Goal: Information Seeking & Learning: Learn about a topic

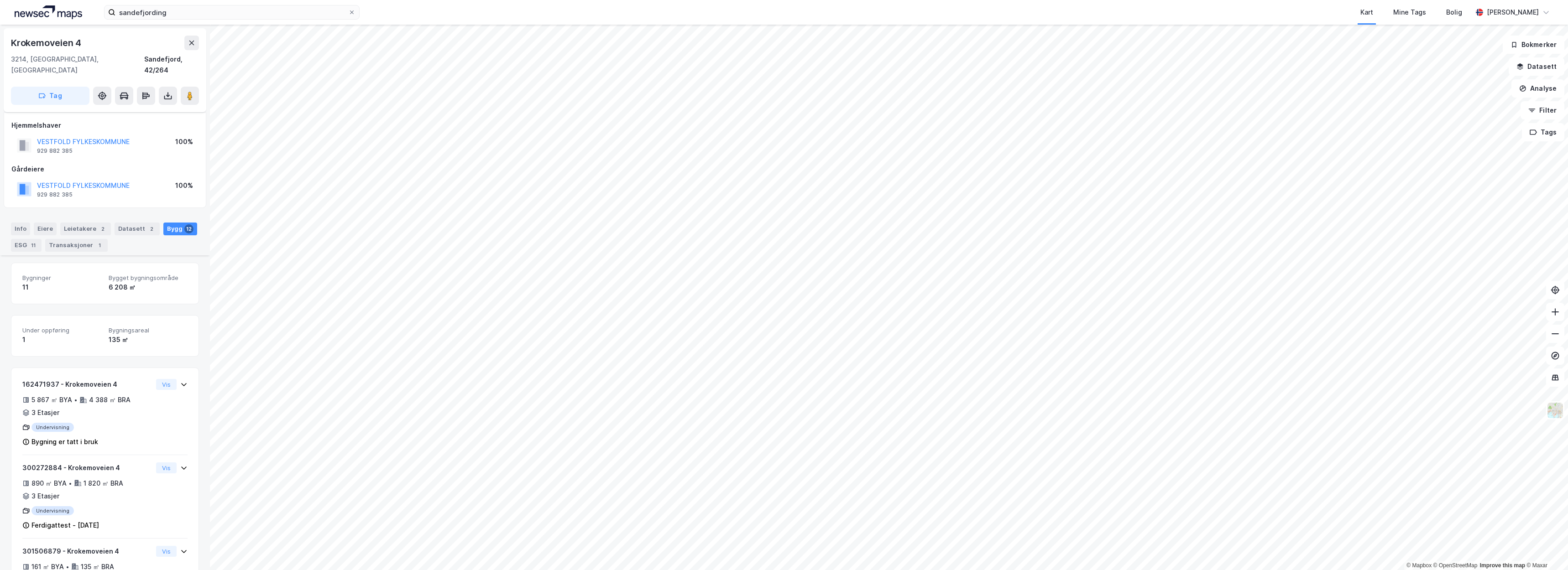
scroll to position [425, 0]
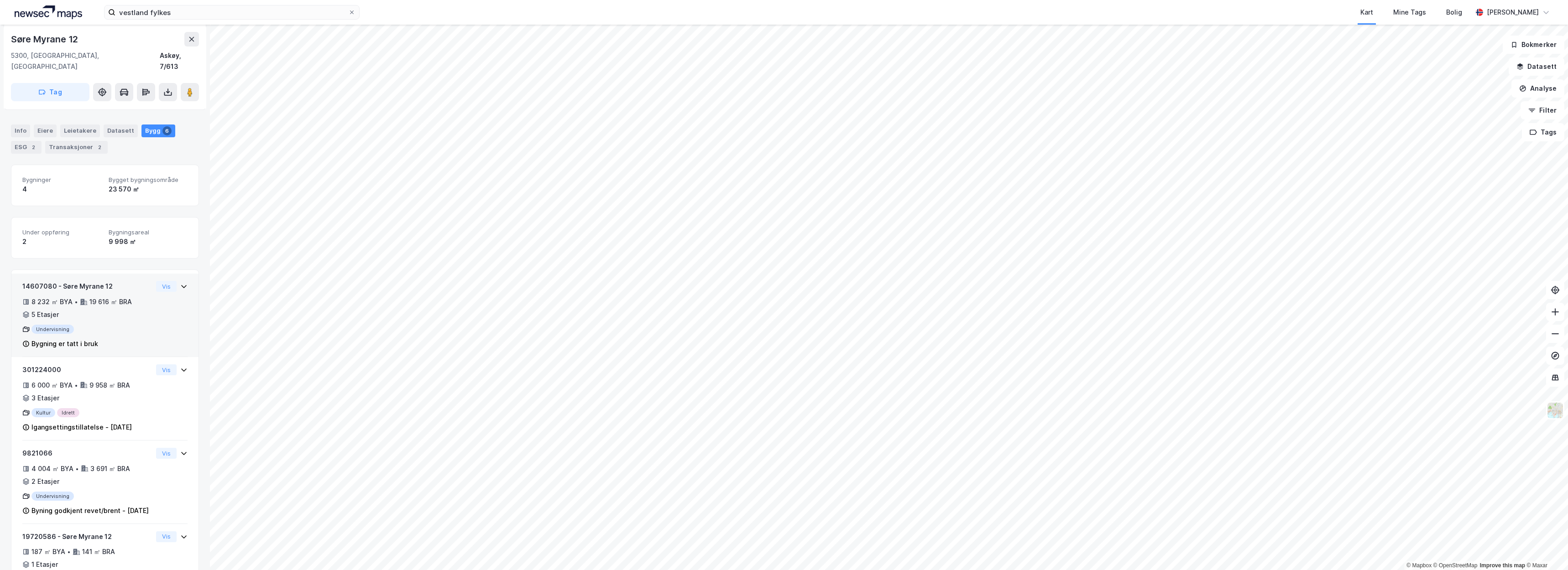
scroll to position [130, 0]
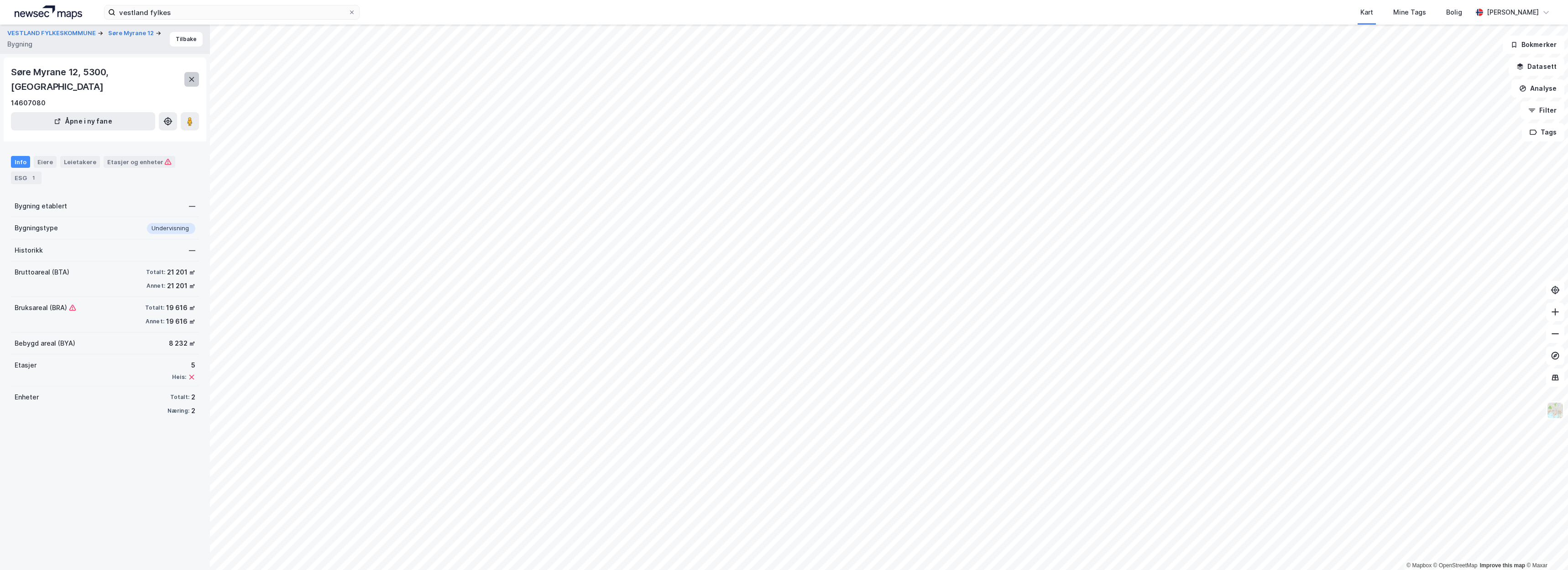
click at [192, 77] on icon at bounding box center [192, 80] width 5 height 5
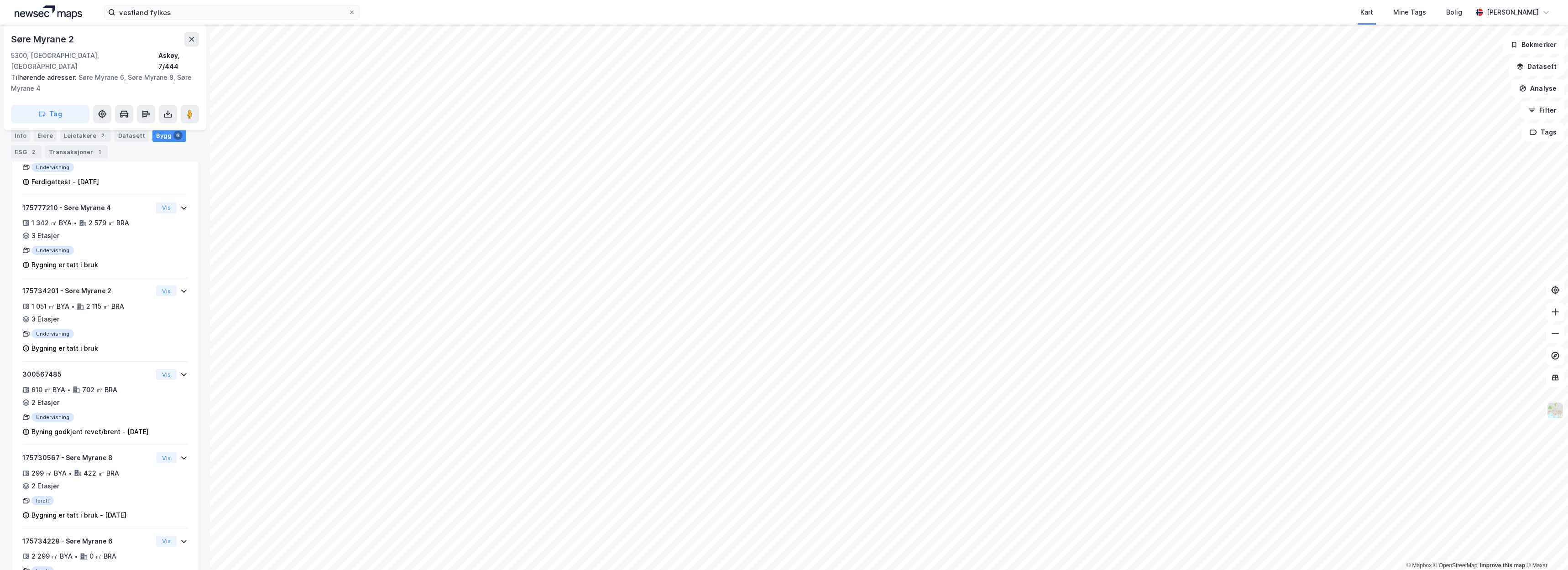
scroll to position [233, 0]
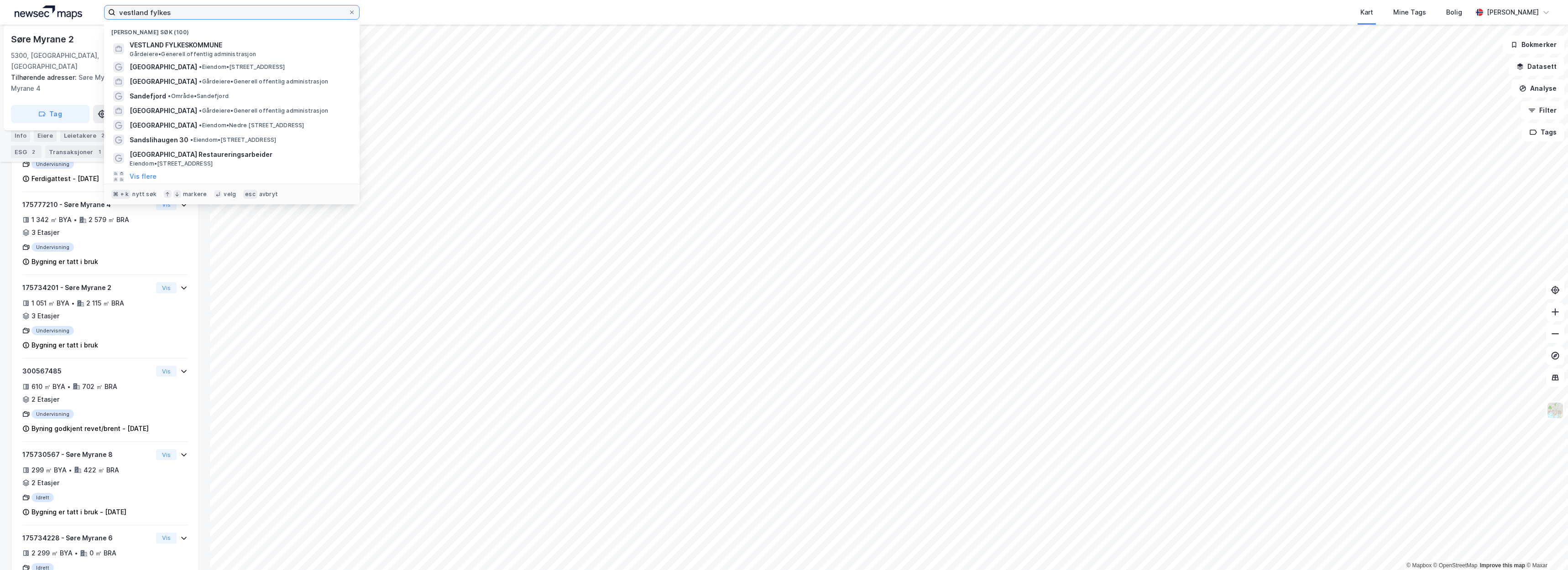
click at [213, 13] on input "vestland fylkes" at bounding box center [232, 12] width 233 height 14
drag, startPoint x: 213, startPoint y: 13, endPoint x: 62, endPoint y: 9, distance: 151.1
click at [62, 9] on div "vestland fylkes Nylige søk (100) VESTLAND FYLKESKOMMUNE Gårdeiere • Generell of…" at bounding box center [784, 12] width 1568 height 25
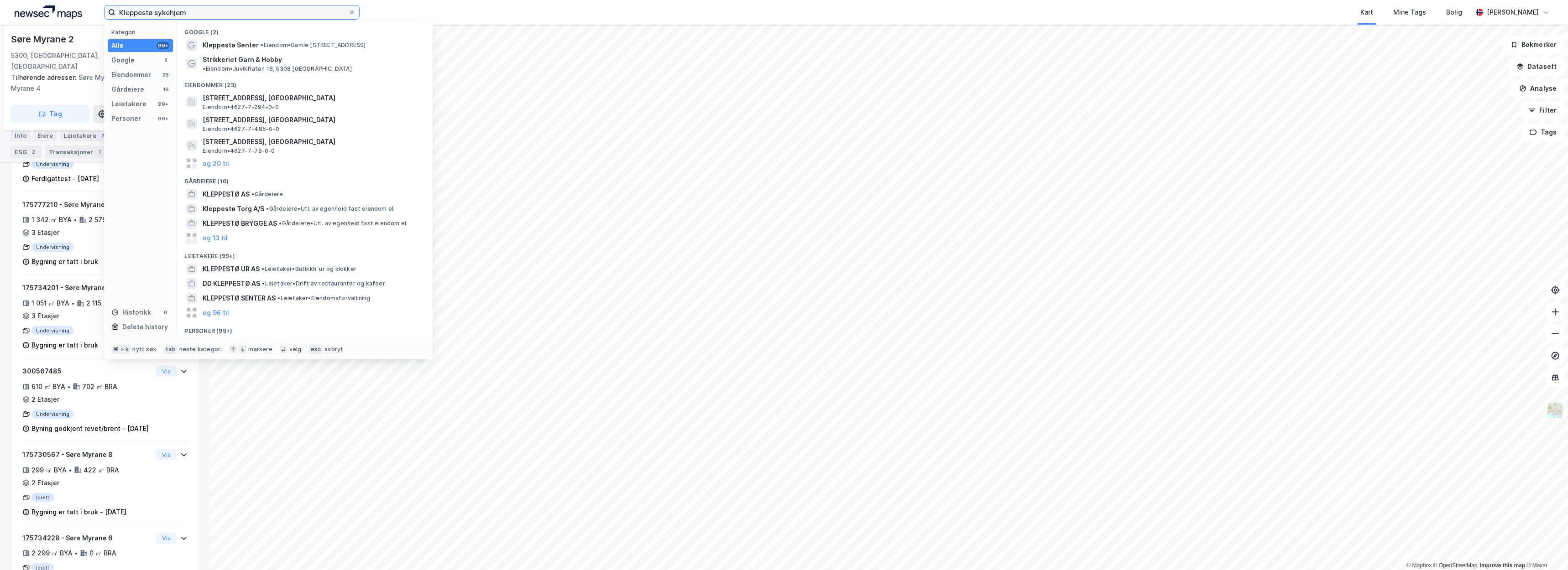
type input "Kleppestø sykehjem"
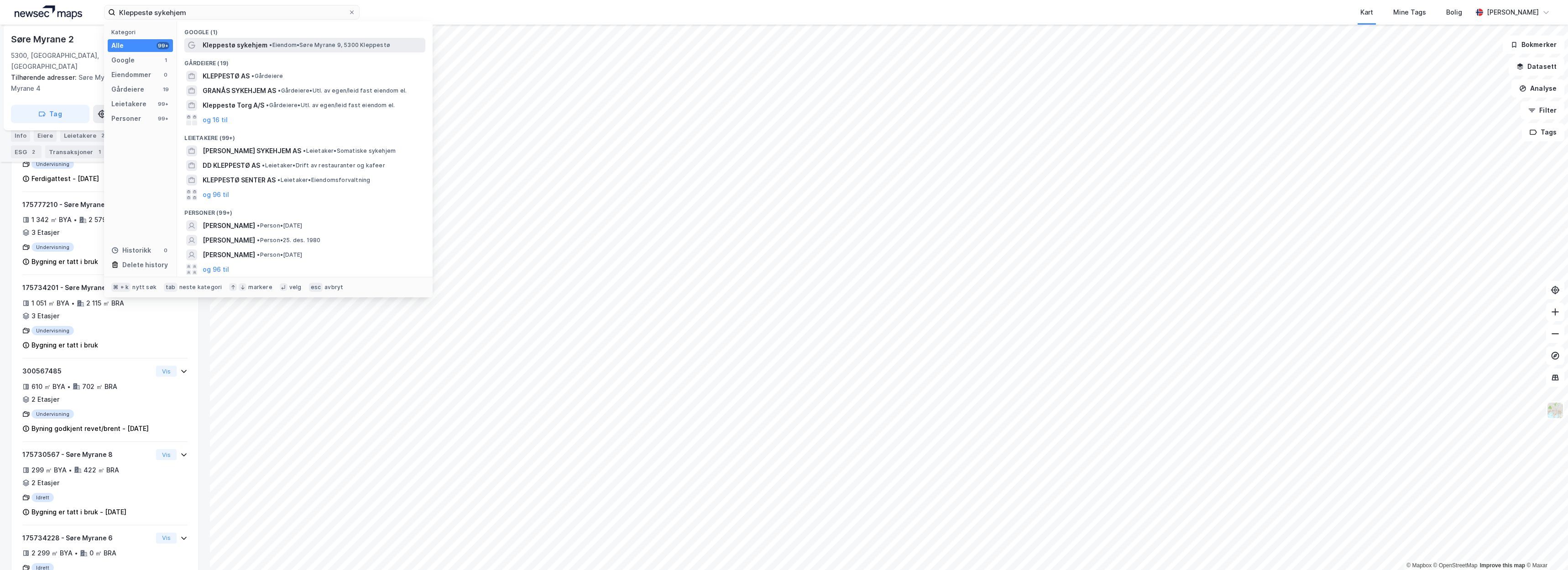
click at [320, 48] on span "• Eiendom • Søre Myrane 9, 5300 Kleppestø" at bounding box center [329, 45] width 121 height 7
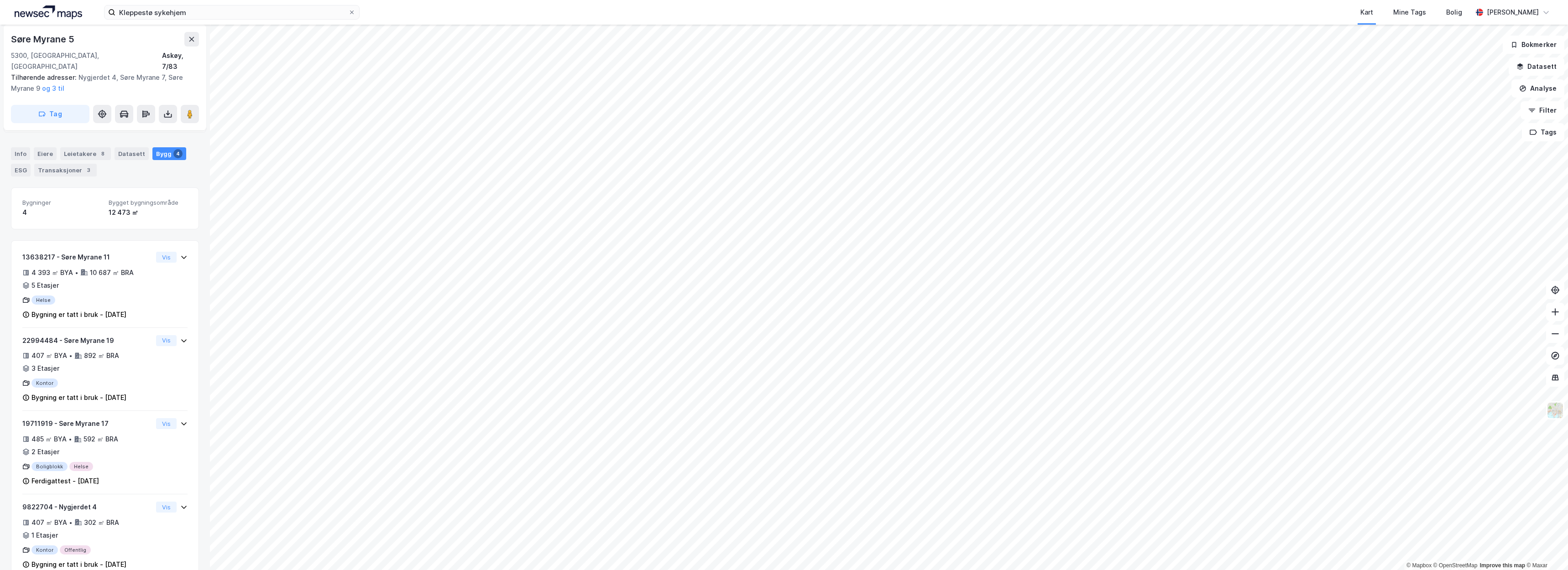
scroll to position [70, 0]
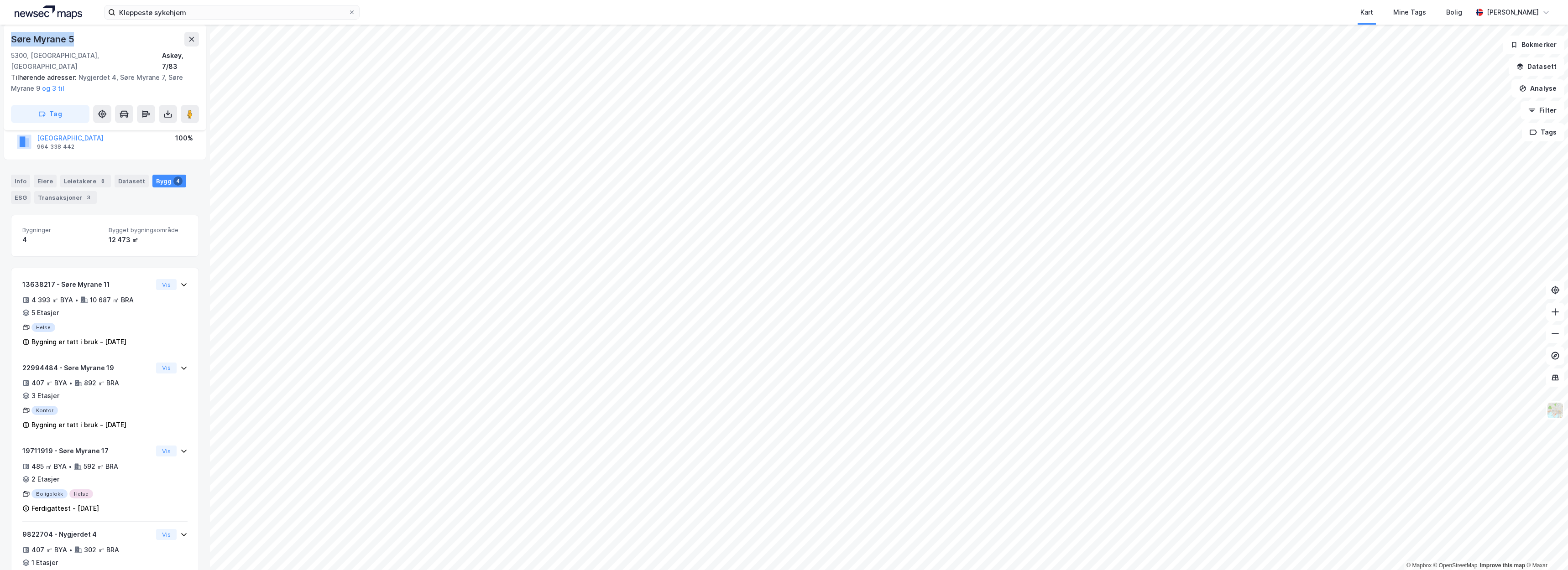
drag, startPoint x: 59, startPoint y: 40, endPoint x: 18, endPoint y: 39, distance: 41.0
click at [11, 39] on div "Søre Myrane 5 5300, Kleppestø, Vestland Askøy, 7/83 Tilhørende adresser: Nygjer…" at bounding box center [104, 77] width 203 height 106
copy div "Søre Myrane 5"
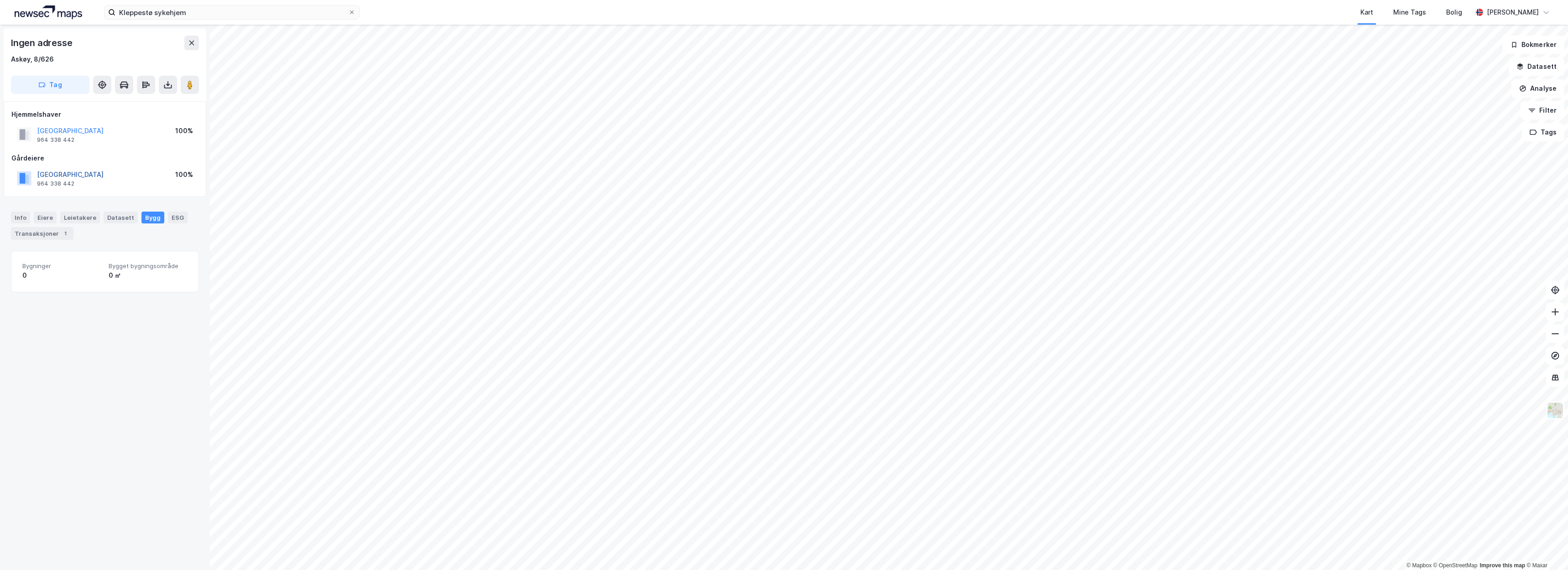
click at [0, 0] on button "[GEOGRAPHIC_DATA]" at bounding box center [0, 0] width 0 height 0
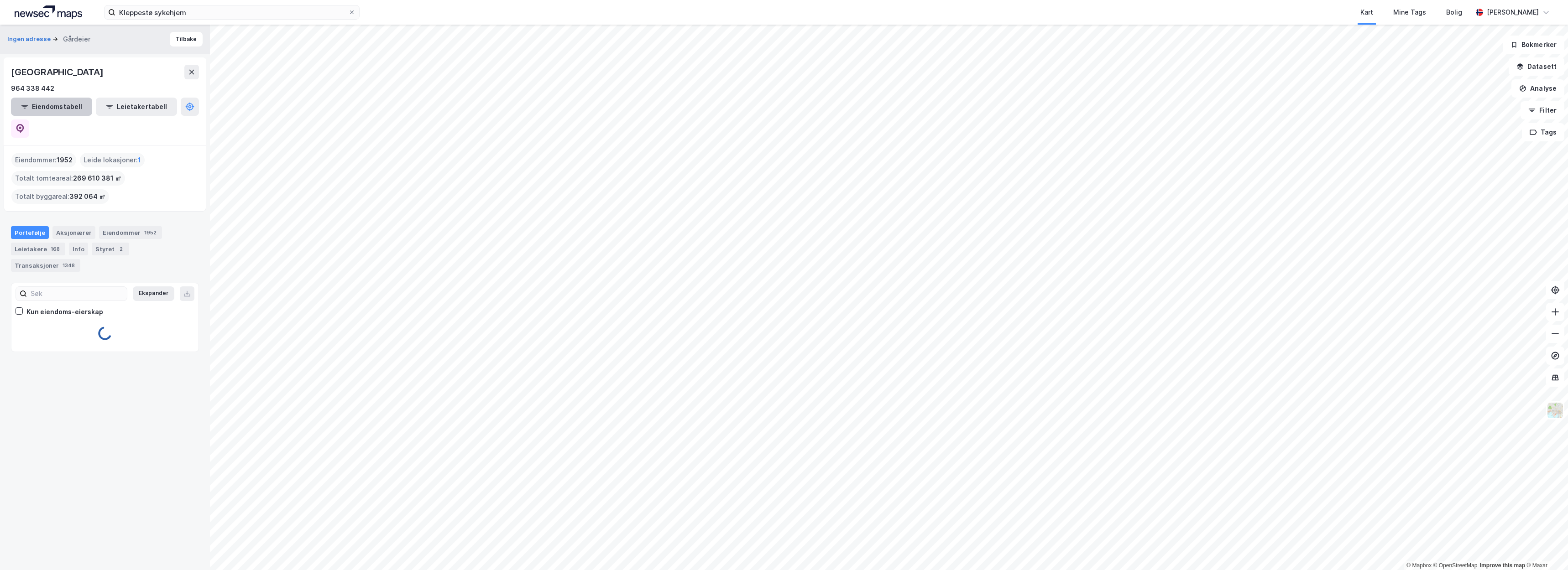
click at [72, 112] on button "Eiendomstabell" at bounding box center [51, 107] width 81 height 18
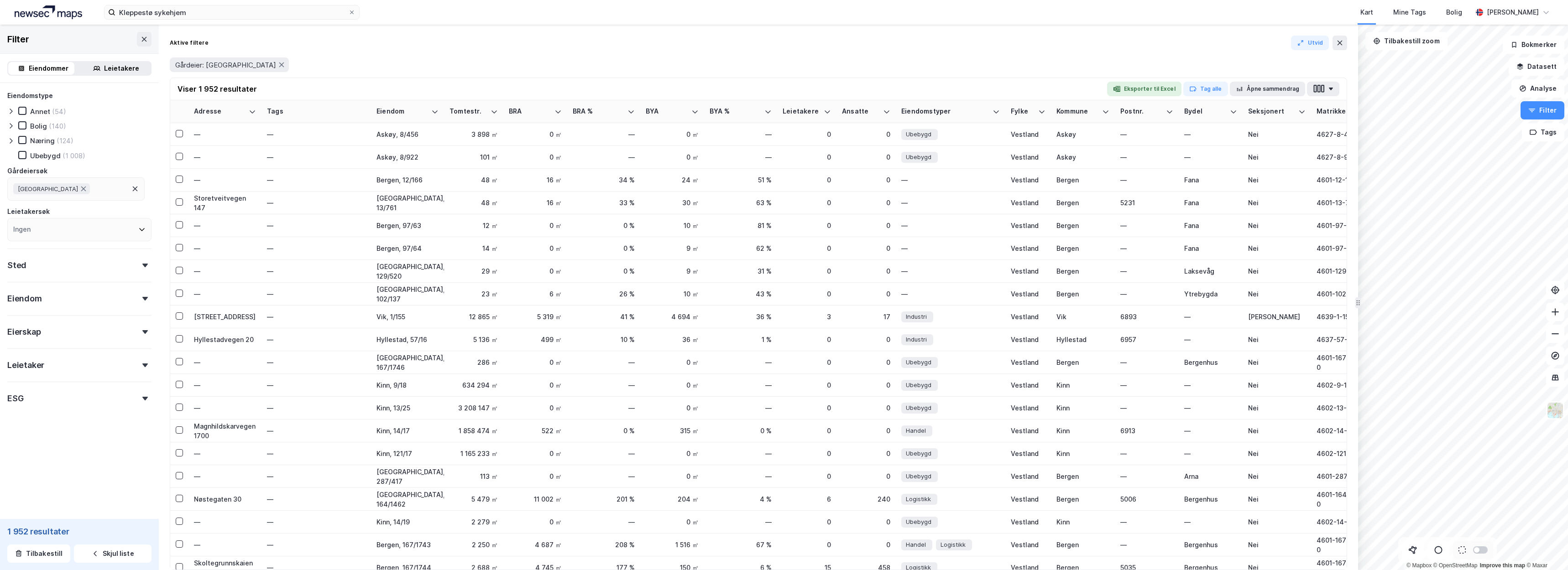
click at [43, 143] on div "Næring" at bounding box center [43, 140] width 25 height 9
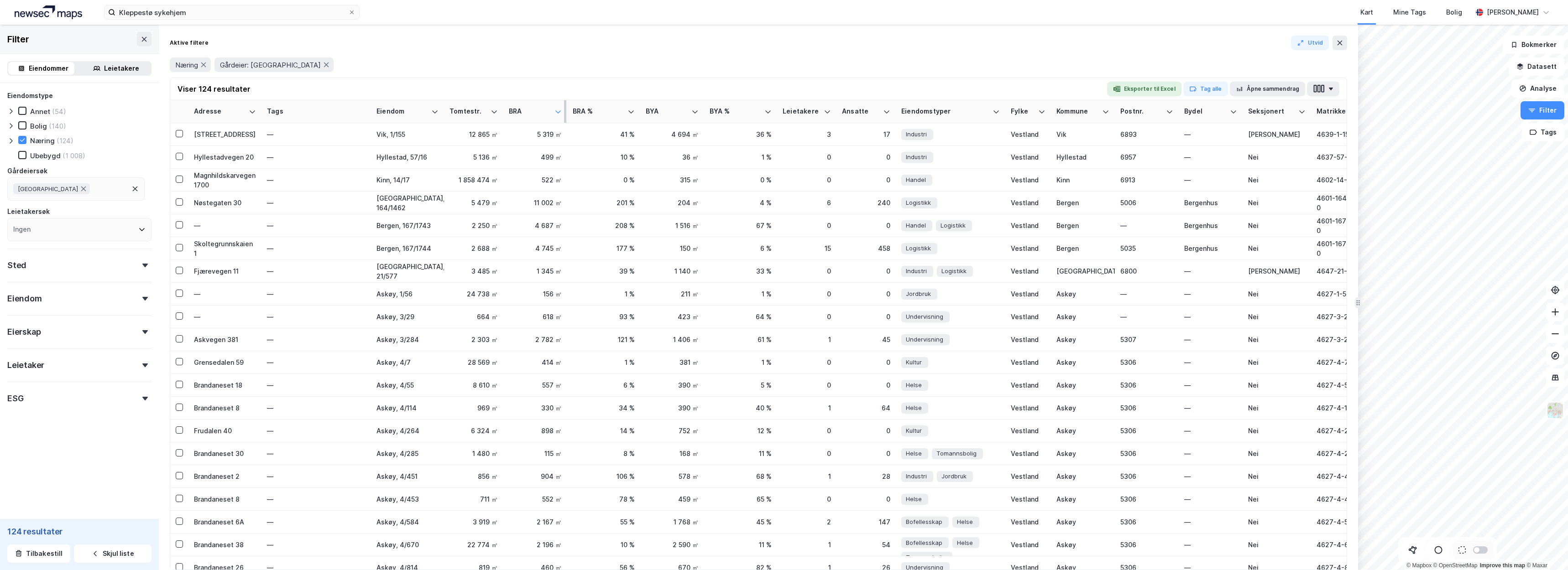
click at [555, 112] on icon at bounding box center [558, 112] width 7 height 7
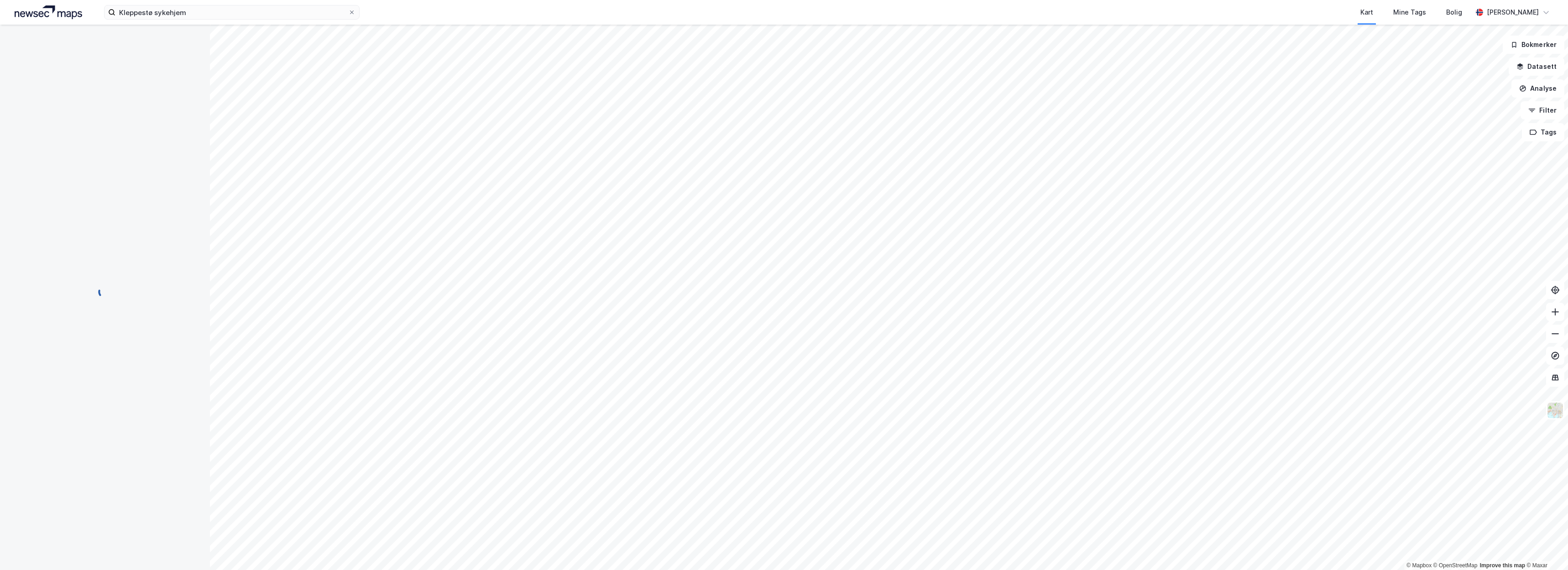
scroll to position [70, 0]
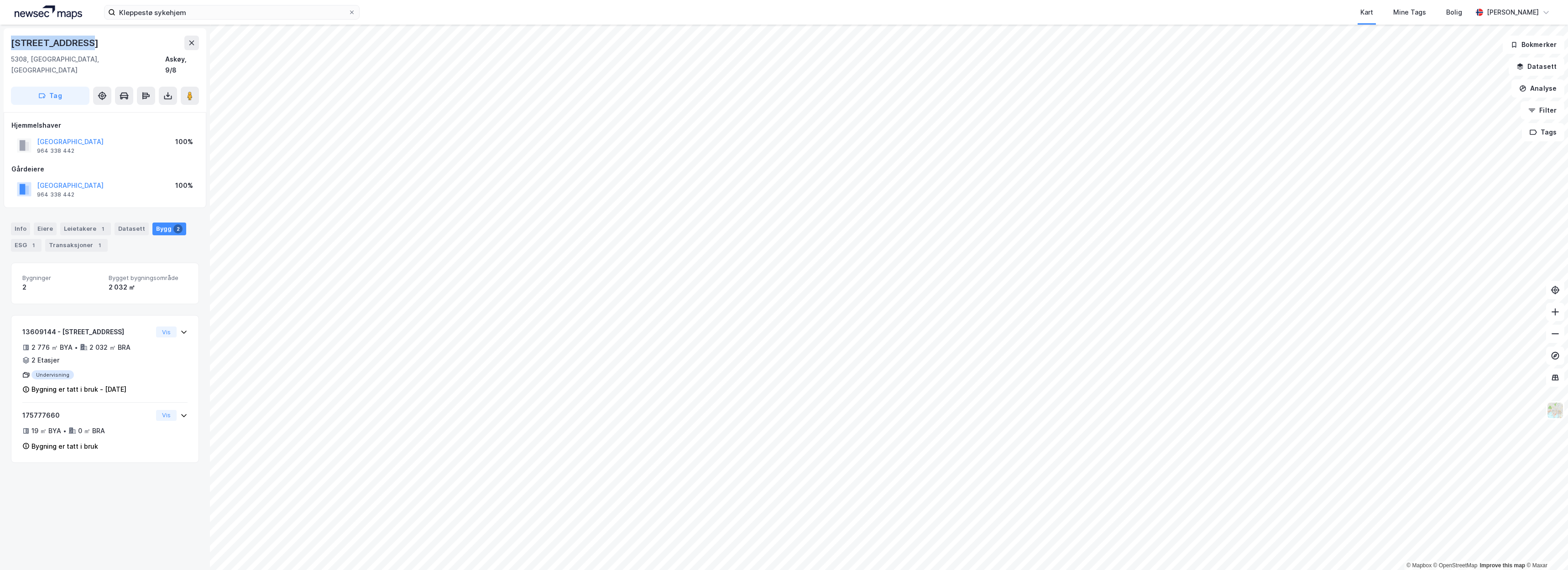
drag, startPoint x: 85, startPoint y: 43, endPoint x: 6, endPoint y: 39, distance: 79.1
click at [6, 39] on div "Kleppevegen 127 5308, Kleppestø, Vestland Askøy, 9/8 Tag" at bounding box center [104, 70] width 203 height 84
copy div "Kleppevegen 127"
click at [114, 178] on div "ASKØY KOMMUNE 964 338 442 100%" at bounding box center [105, 189] width 187 height 22
drag, startPoint x: 83, startPoint y: 181, endPoint x: 39, endPoint y: 172, distance: 44.9
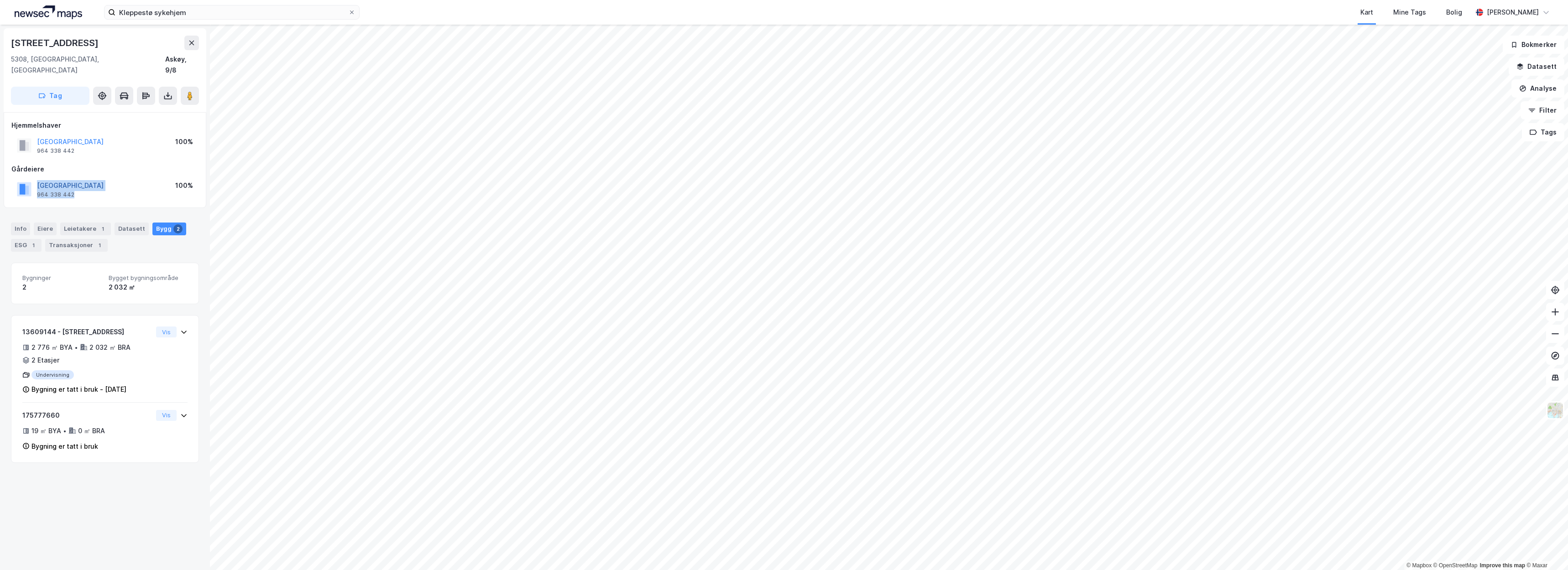
click at [39, 180] on div "ASKØY KOMMUNE 964 338 442" at bounding box center [70, 189] width 66 height 18
copy div "ASKØY KOMMUNE 964 338 442"
drag, startPoint x: 87, startPoint y: 59, endPoint x: 3, endPoint y: 39, distance: 86.3
click at [2, 39] on div "Kleppevegen 127 5308, Kleppestø, Vestland Askøy, 9/8 Tag Hjemmelshaver ASKØY KO…" at bounding box center [105, 297] width 210 height 545
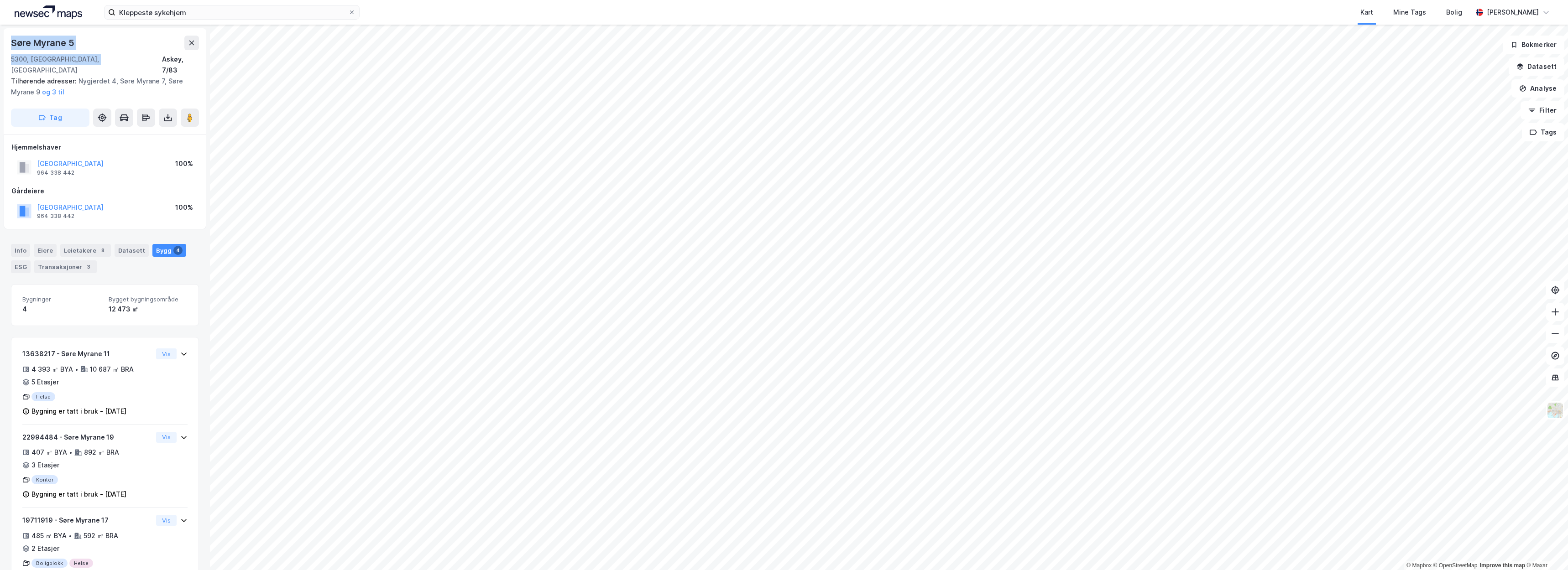
drag, startPoint x: 111, startPoint y: 60, endPoint x: 6, endPoint y: 39, distance: 107.1
click at [6, 39] on div "Søre Myrane 5 5300, Kleppestø, Vestland Askøy, 7/83 Tilhørende adresser: Nygjer…" at bounding box center [104, 80] width 203 height 106
copy div "Søre Myrane 5 5300, Kleppestø, Vestland"
click at [0, 0] on button "[GEOGRAPHIC_DATA]" at bounding box center [0, 0] width 0 height 0
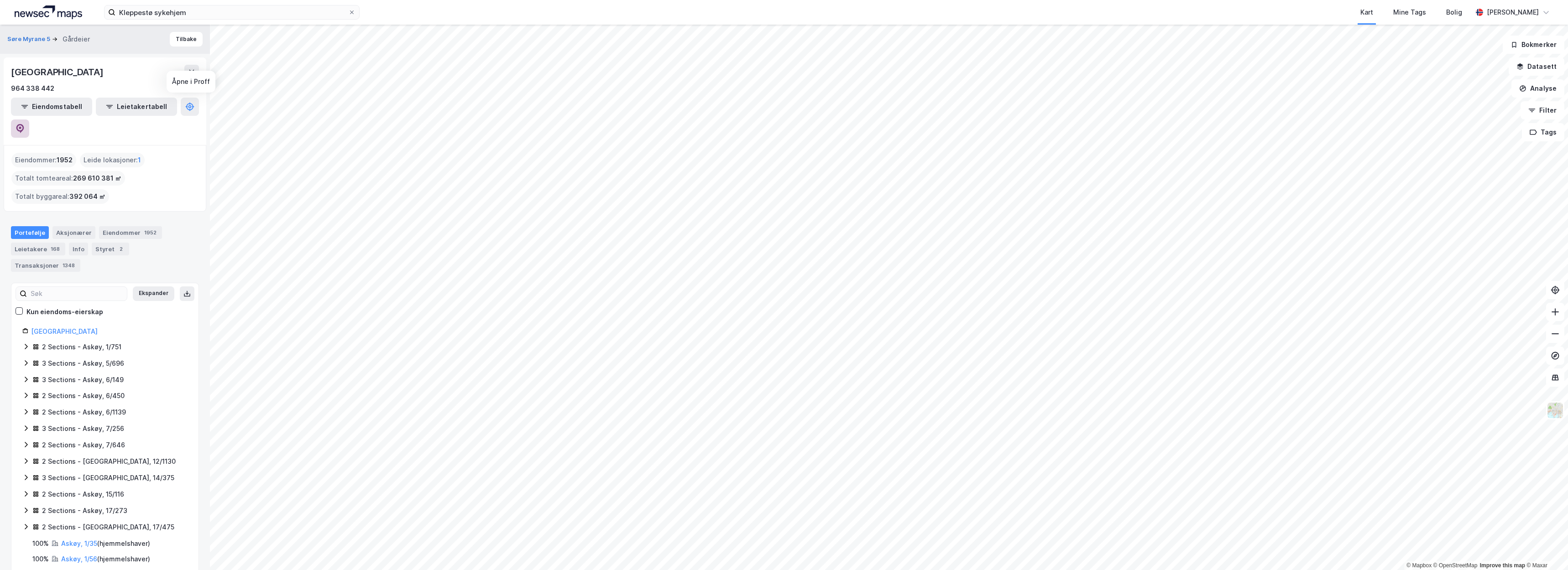
click at [30, 120] on button at bounding box center [20, 129] width 18 height 18
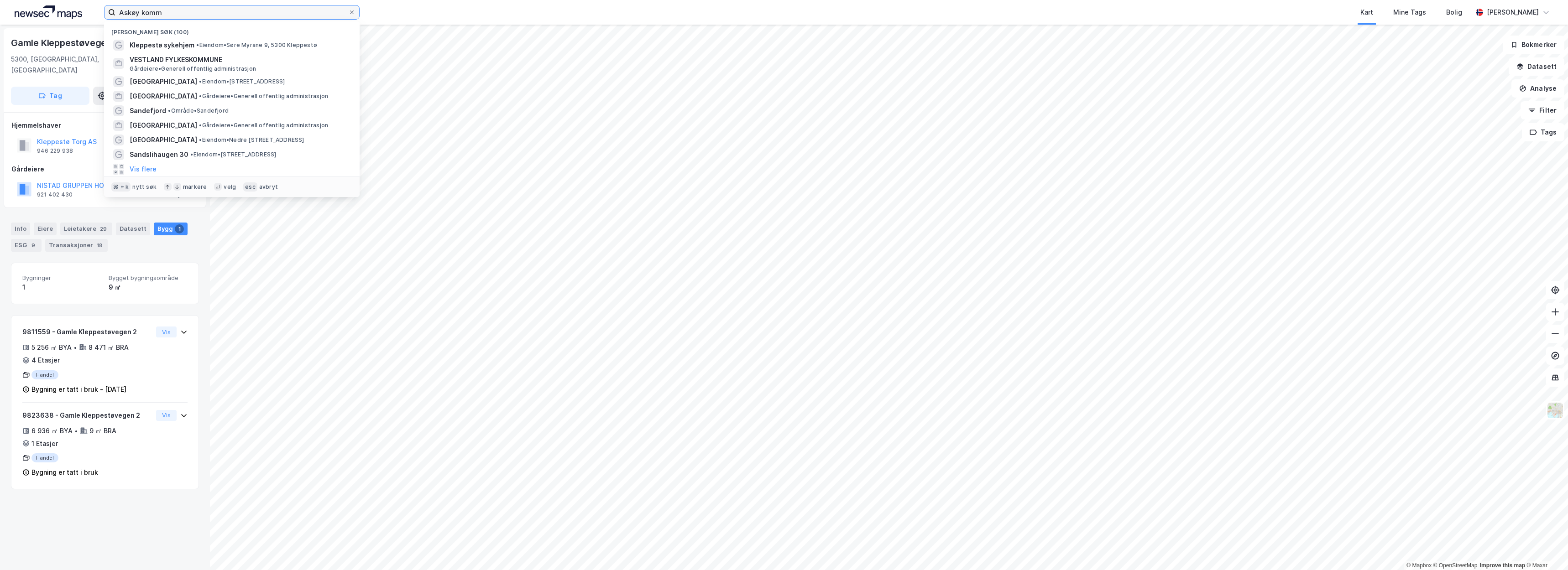
drag, startPoint x: 180, startPoint y: 14, endPoint x: 67, endPoint y: 2, distance: 113.6
click at [67, 2] on div "Askøy komm Nylige søk (100) Kleppestø sykehjem • Eiendom • Søre Myrane 9, 5300 …" at bounding box center [784, 12] width 1568 height 25
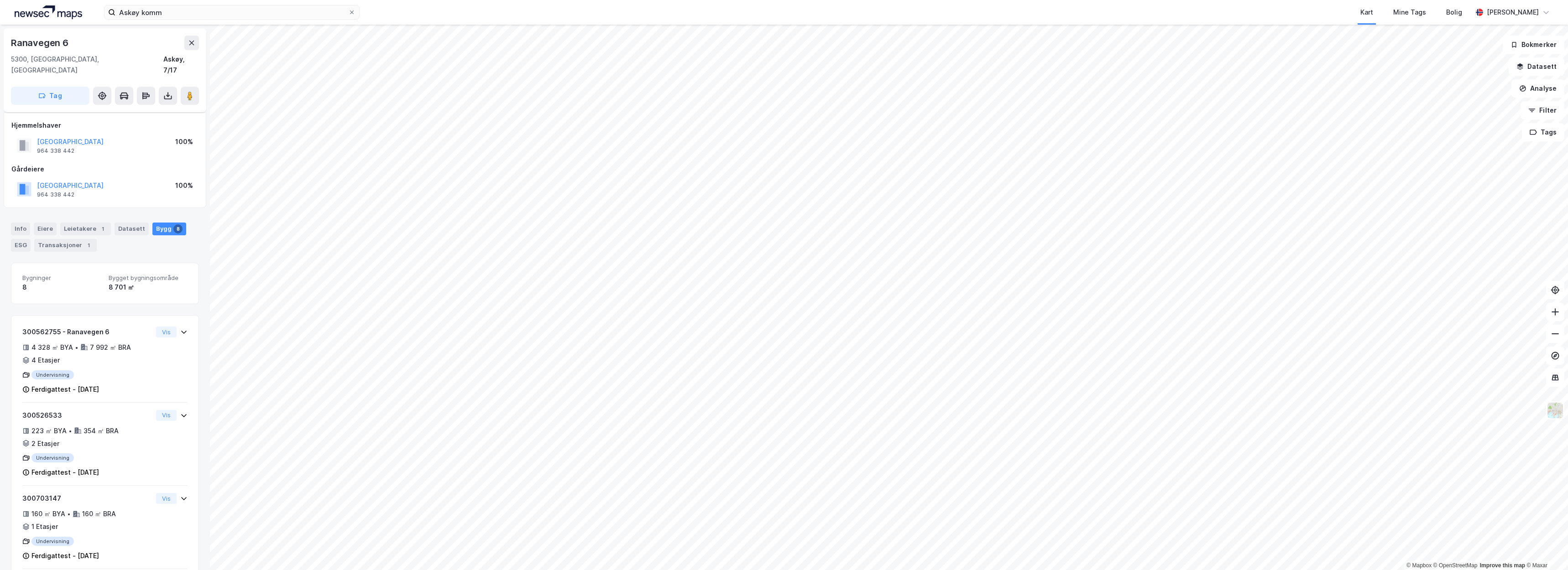
scroll to position [48, 0]
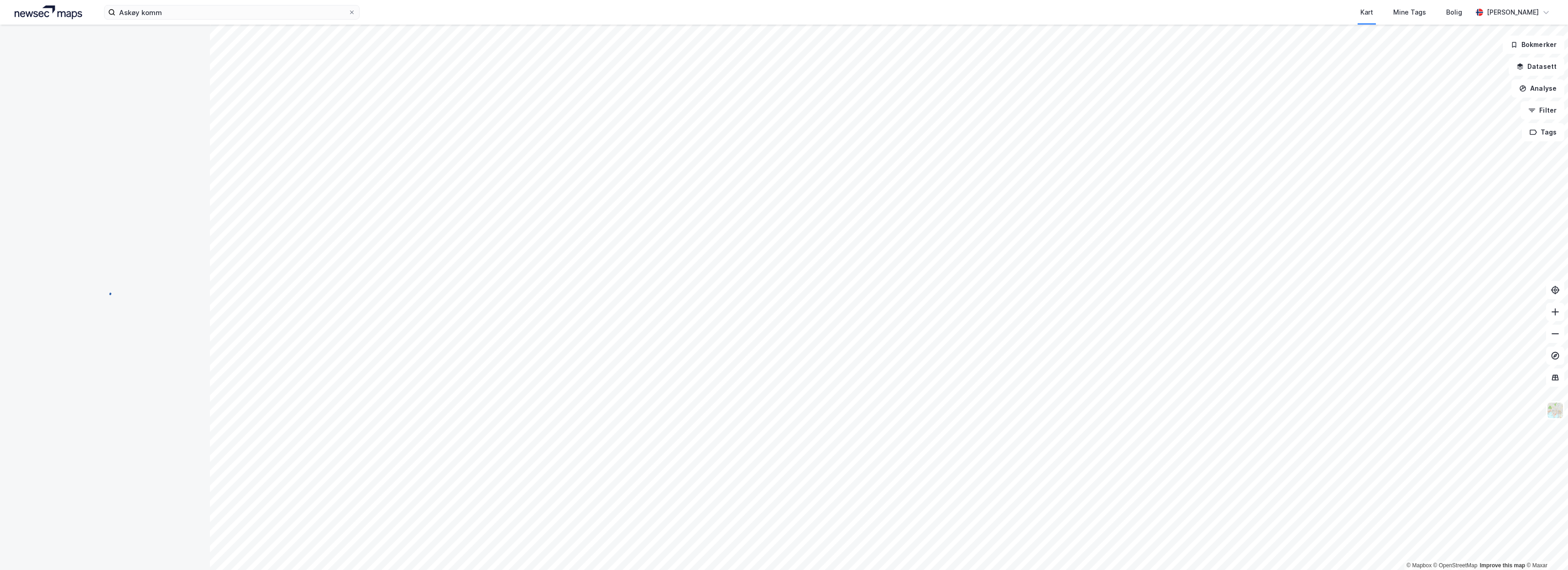
scroll to position [46, 0]
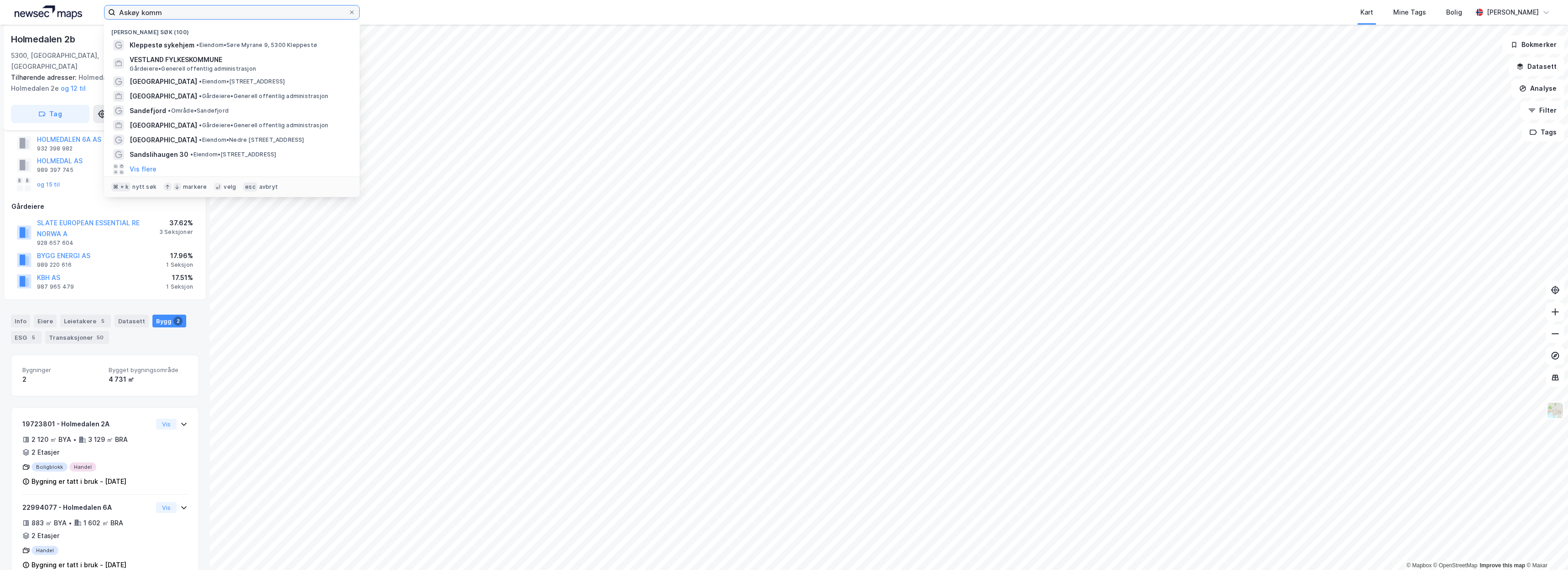
drag, startPoint x: 143, startPoint y: 10, endPoint x: 91, endPoint y: 9, distance: 52.0
click at [91, 9] on div "Askøy komm Nylige søk (100) Kleppestø sykehjem • Eiendom • Søre Myrane 9, 5300 …" at bounding box center [784, 12] width 1568 height 25
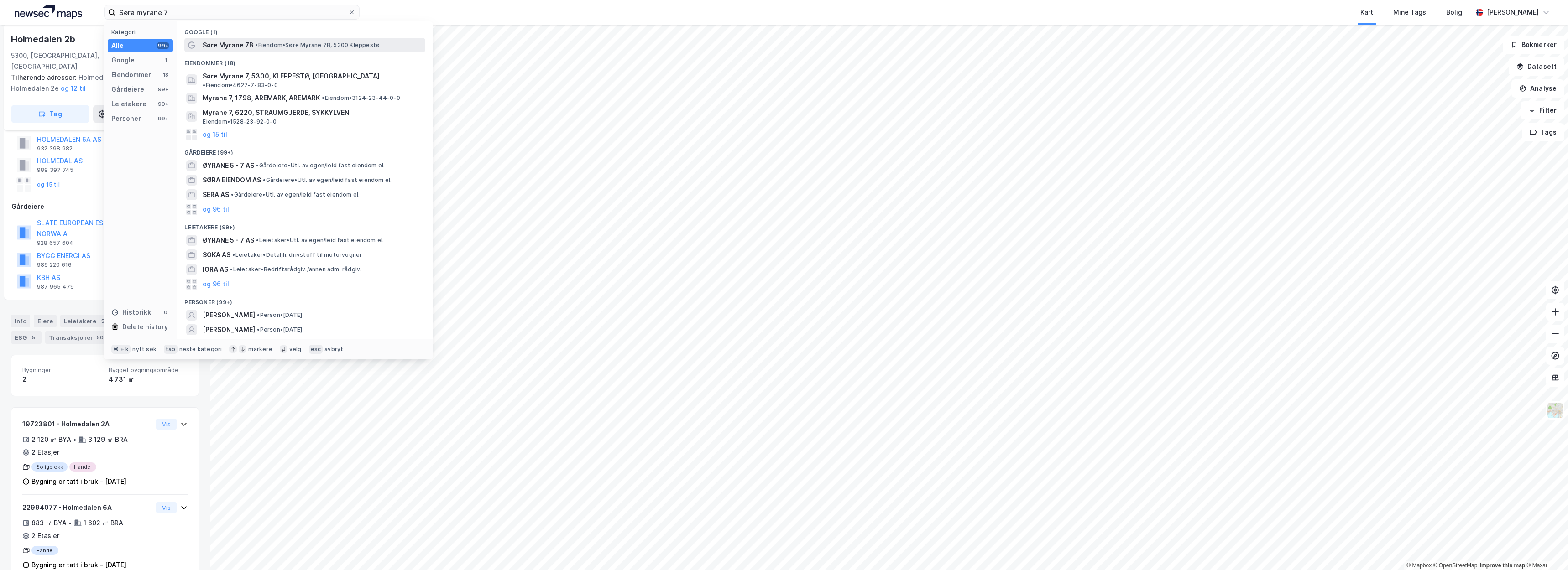
click at [324, 49] on div "Søre Myrane 7B • Eiendom • Søre Myrane 7B, 5300 Kleppestø" at bounding box center [313, 44] width 221 height 11
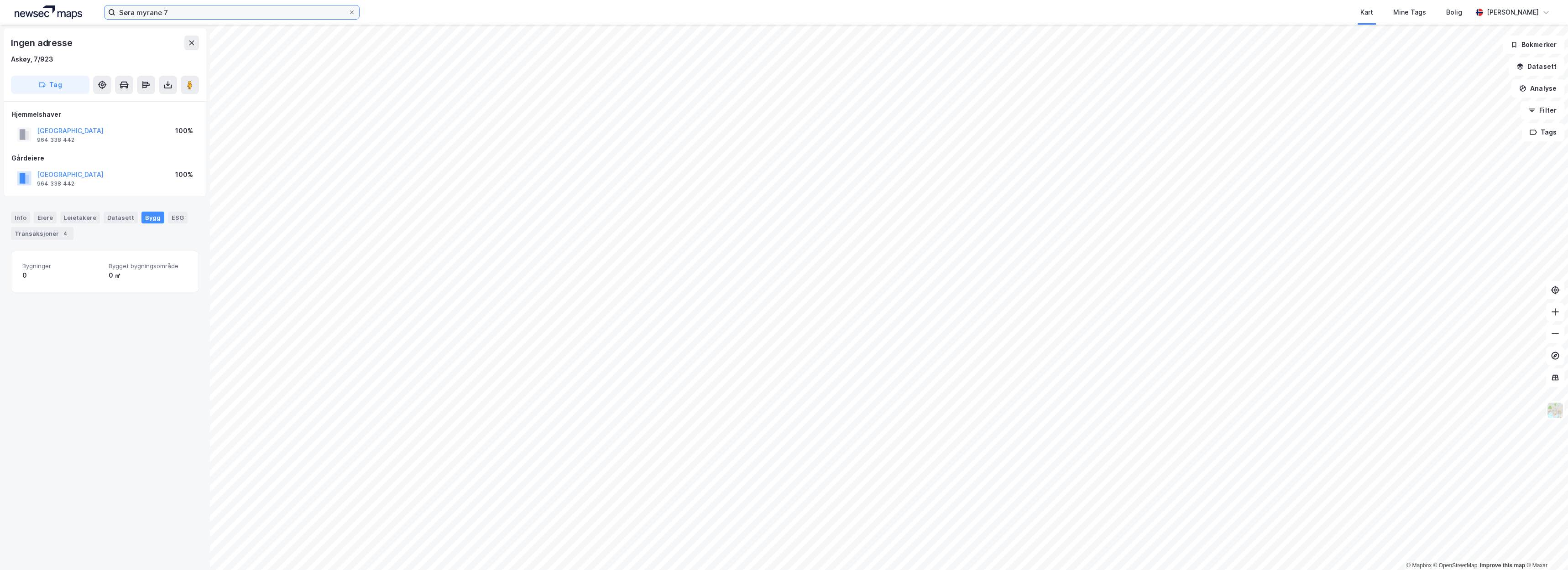
click at [206, 9] on input "Søra myrane 7" at bounding box center [232, 12] width 233 height 14
type input "Søra myrane 5"
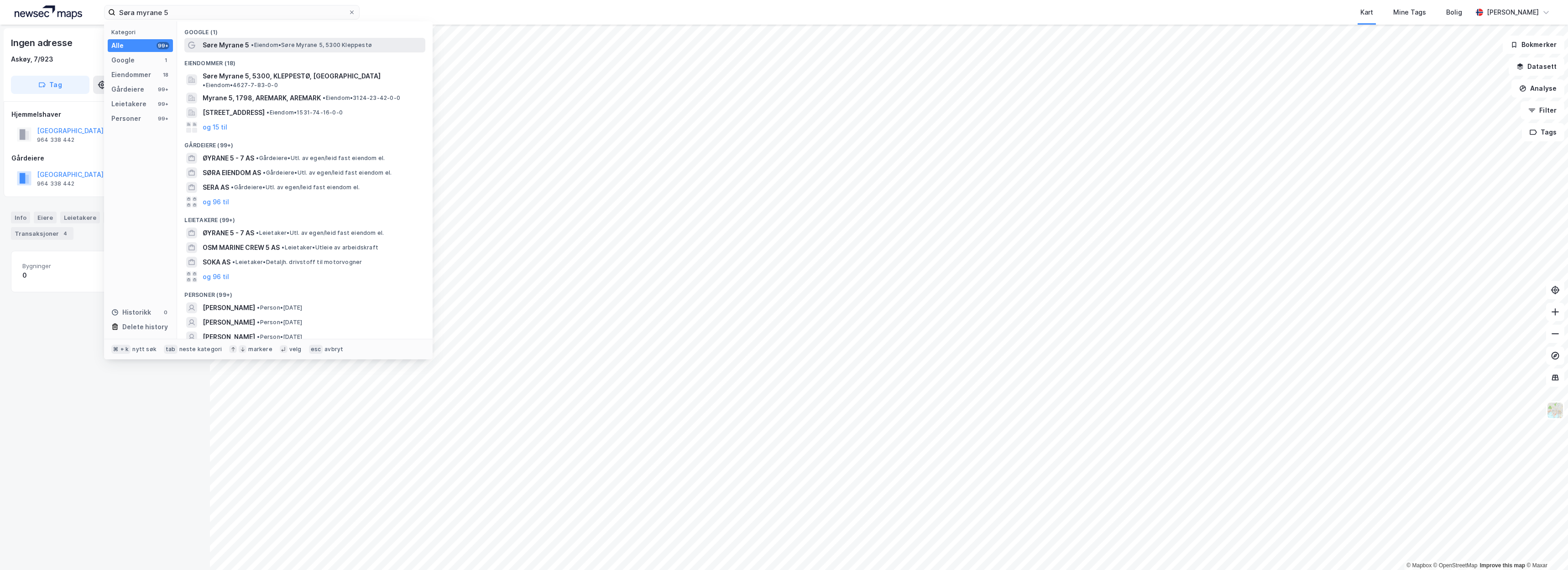
click at [219, 45] on span "Søre Myrane 5" at bounding box center [226, 44] width 47 height 11
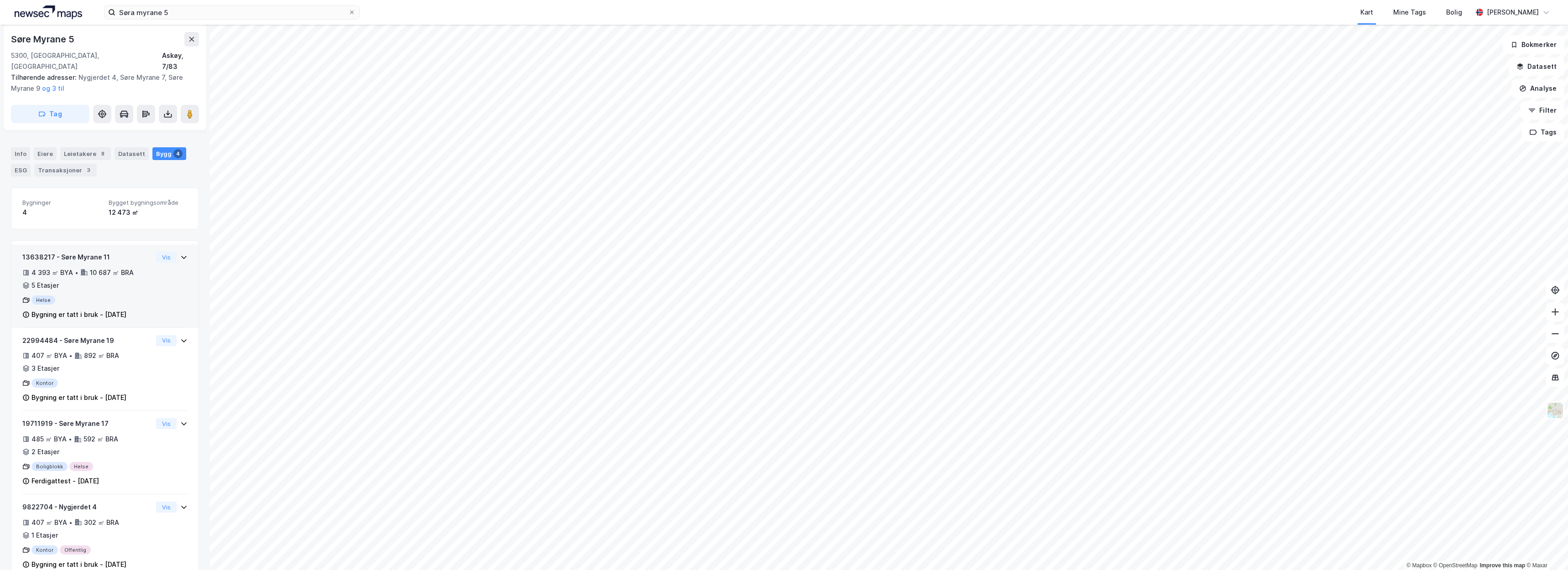
scroll to position [70, 0]
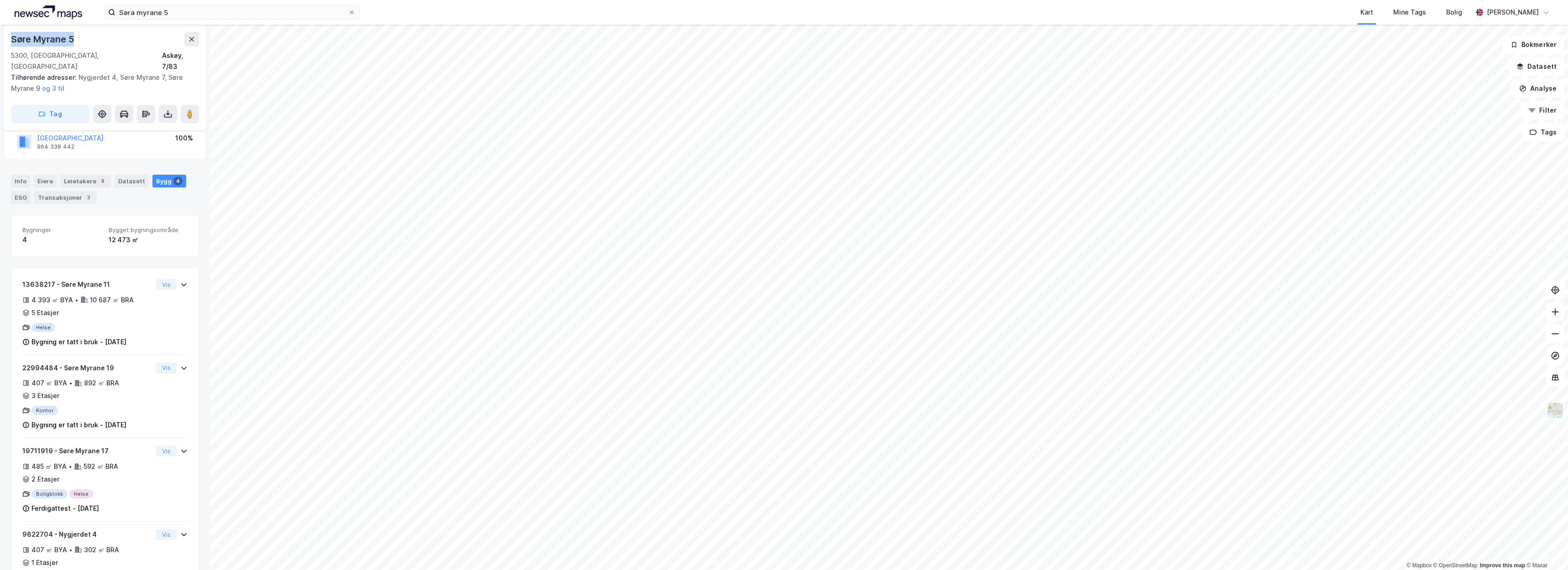
drag, startPoint x: 80, startPoint y: 38, endPoint x: 16, endPoint y: 43, distance: 64.2
click at [0, 43] on div "Søre Myrane 5 5300, Kleppestø, Vestland Askøy, 7/83 Tilhørende adresser: Nygjer…" at bounding box center [105, 297] width 210 height 545
copy div "Søre Myrane 5"
click at [94, 49] on div "Søre Myrane 5 5300, Kleppestø, Vestland Askøy, 7/83" at bounding box center [104, 52] width 188 height 40
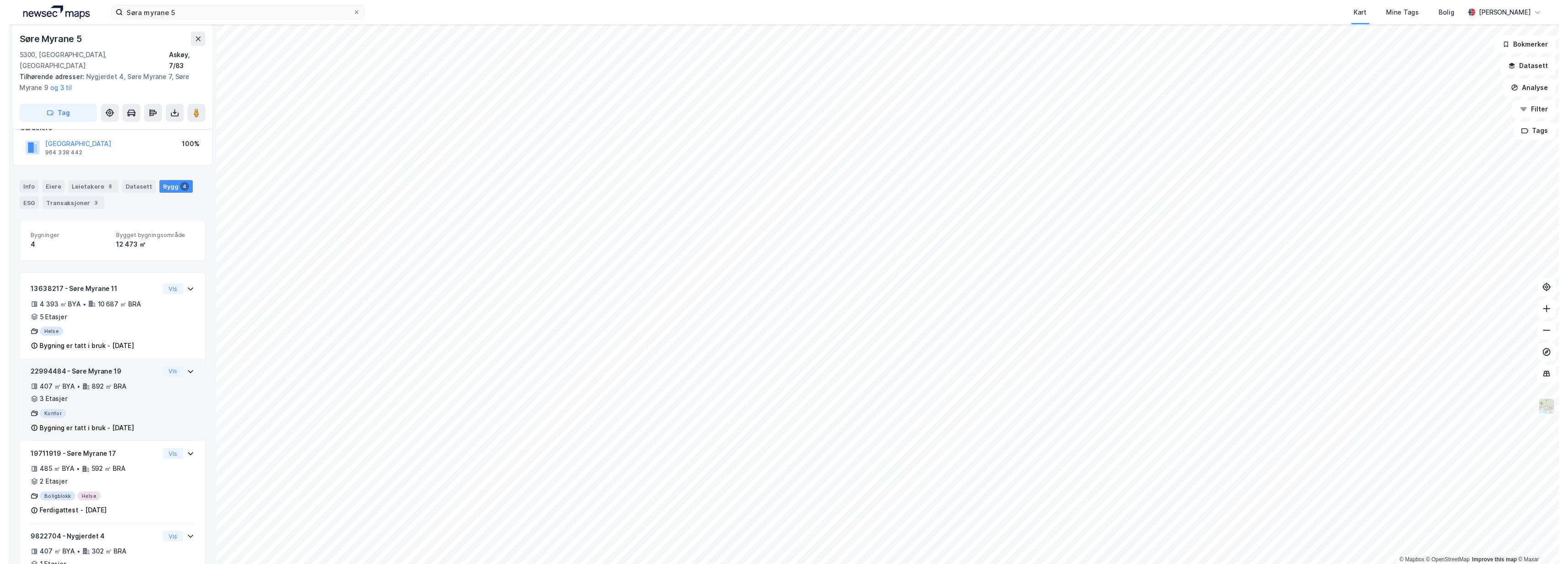
scroll to position [50, 0]
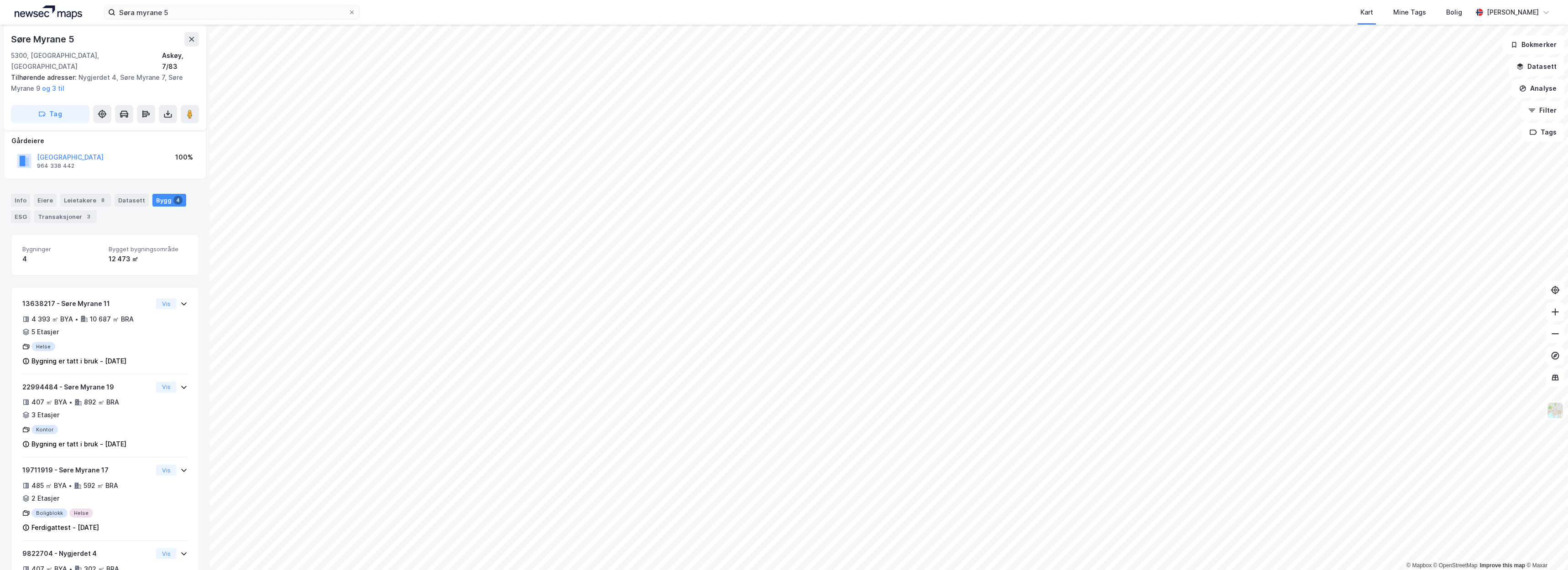
click at [114, 212] on div "Info Eiere Leietakere 8 Datasett Bygg 4 ESG Transaksjoner 3 Bygninger 4 Bygget …" at bounding box center [104, 405] width 188 height 445
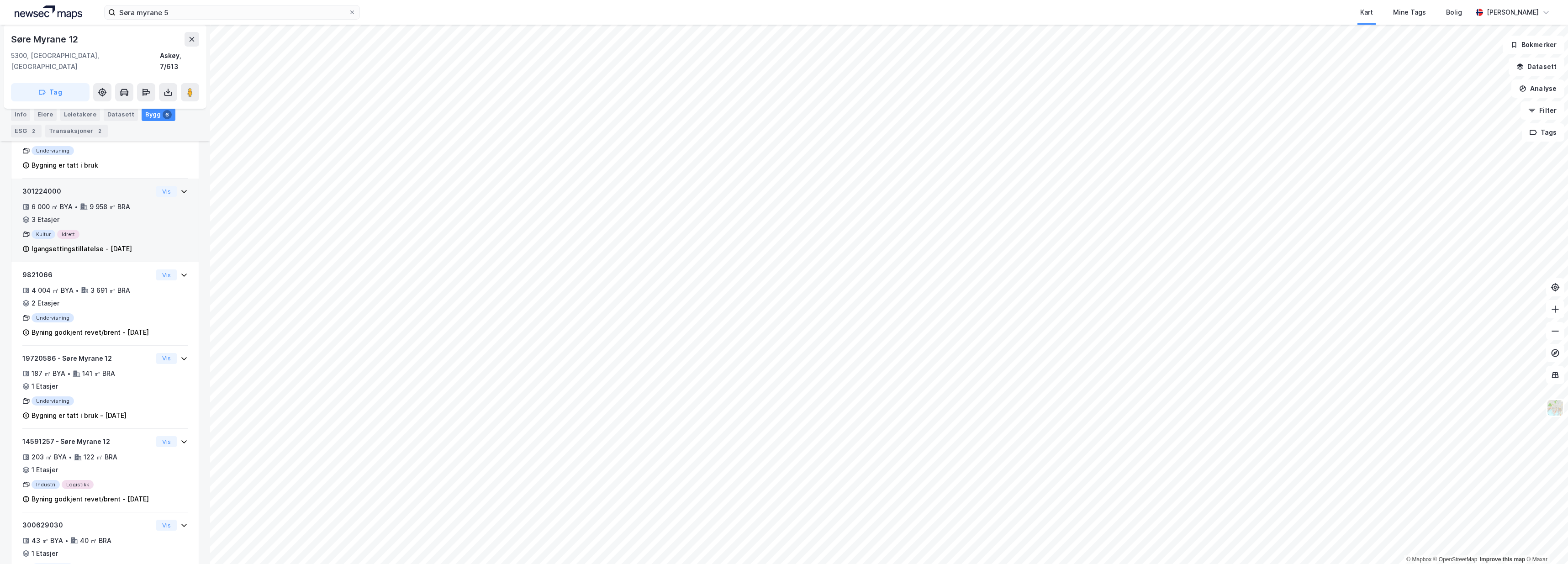
scroll to position [67, 0]
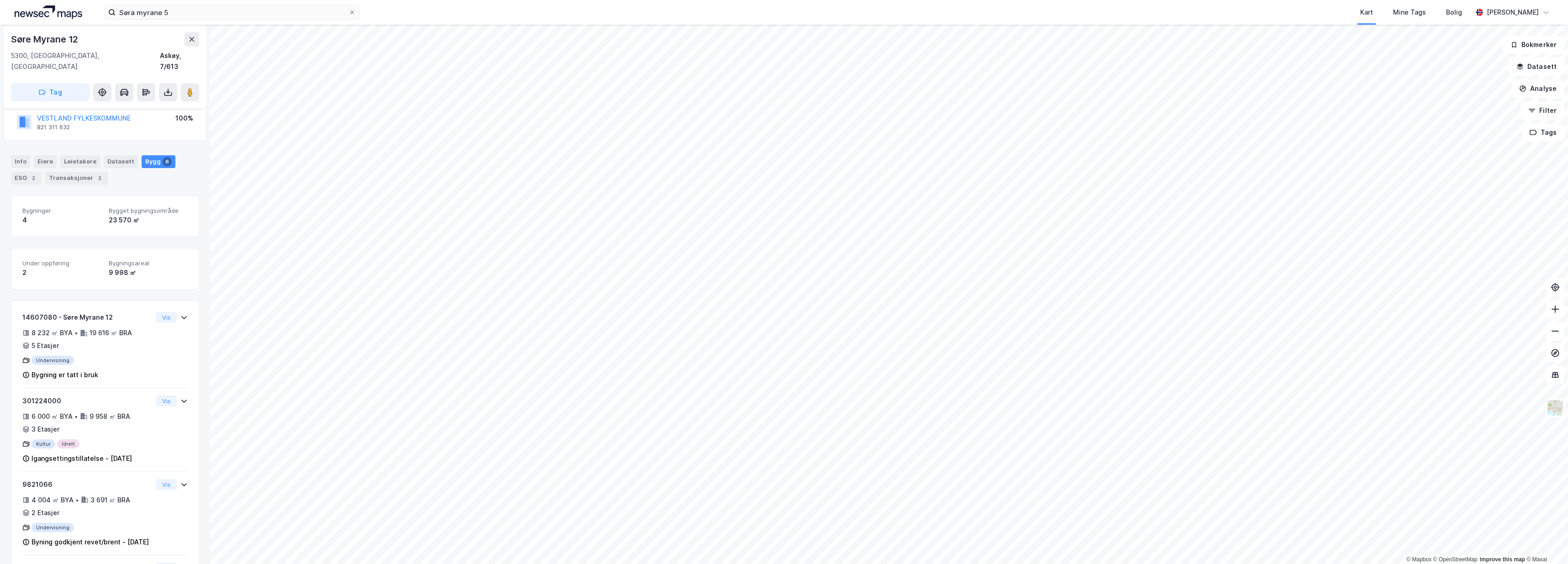
click at [614, 0] on html "Søra myrane 5 Kart Mine Tags Bolig Christer Svensen © Mapbox © OpenStreetMap Im…" at bounding box center [784, 282] width 1568 height 564
click at [697, 564] on html "Søra myrane 5 Kart Mine Tags Bolig Christer Svensen © Mapbox © OpenStreetMap Im…" at bounding box center [784, 282] width 1568 height 564
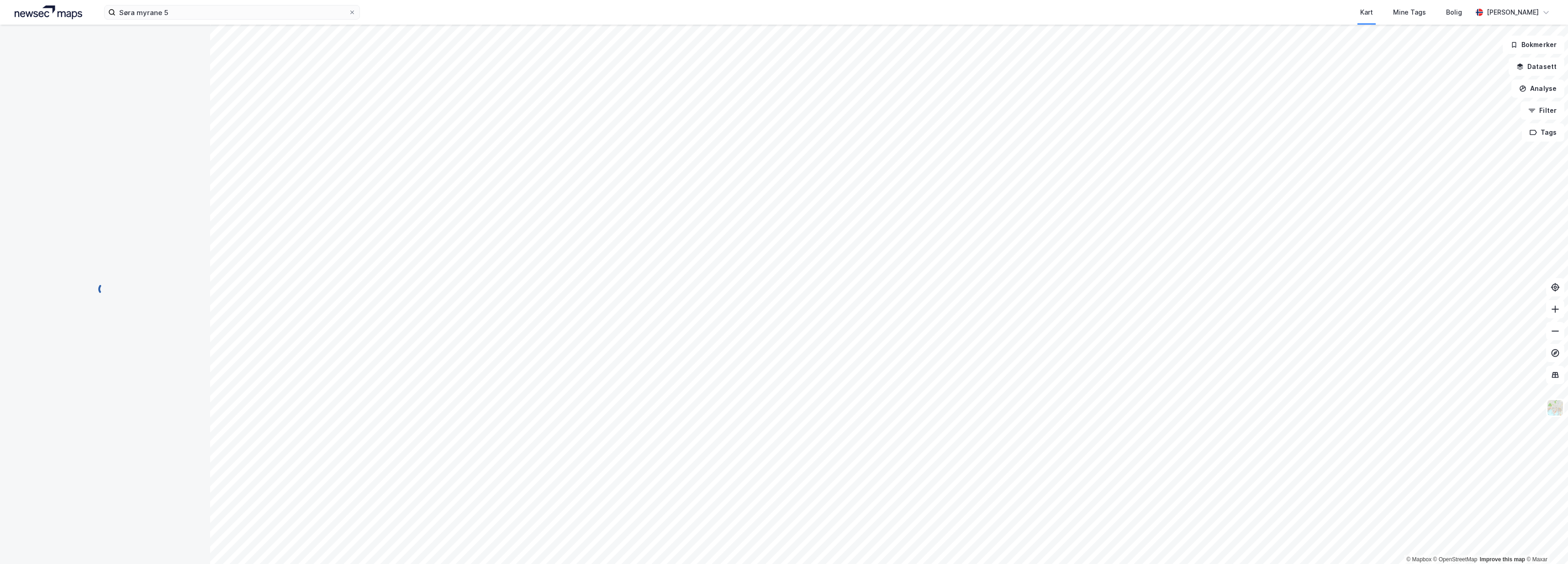
scroll to position [67, 0]
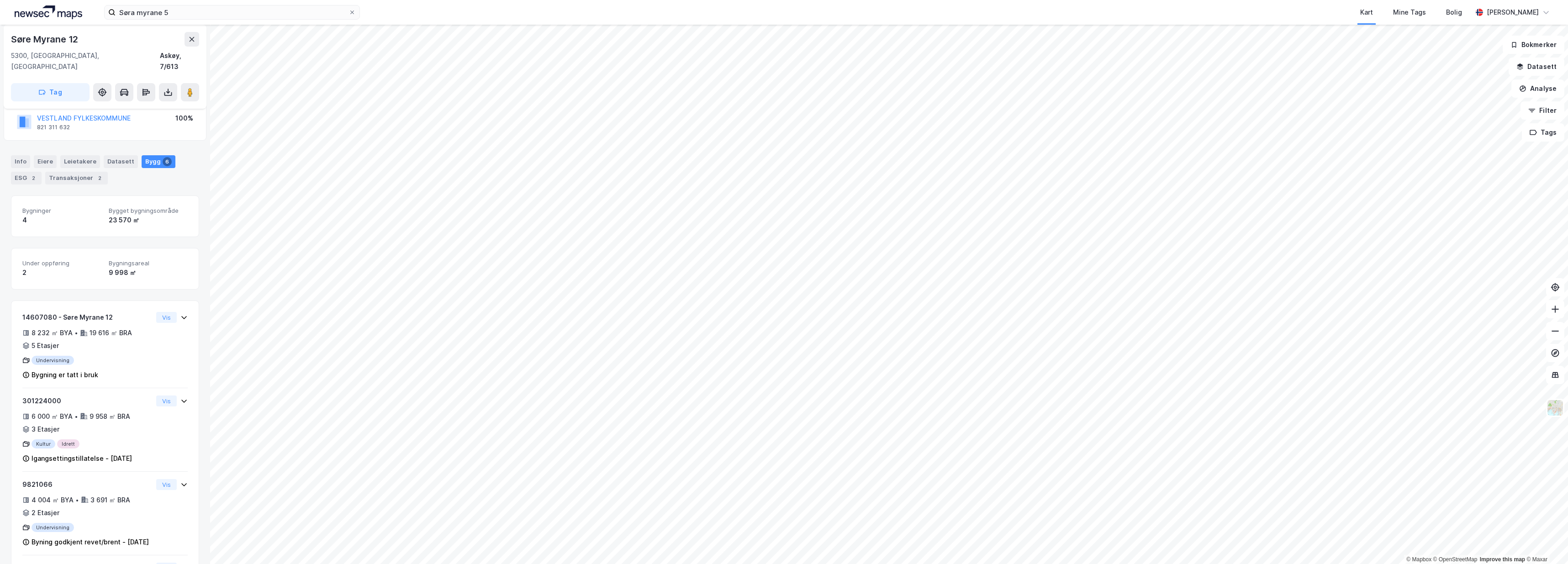
scroll to position [67, 0]
